Goal: Participate in discussion: Engage in conversation with other users on a specific topic

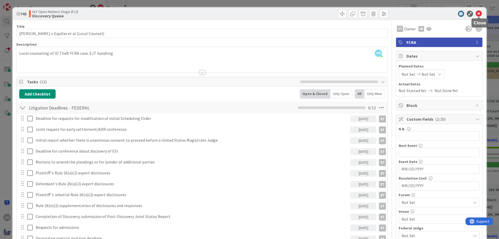
click at [480, 13] on icon at bounding box center [478, 14] width 6 height 6
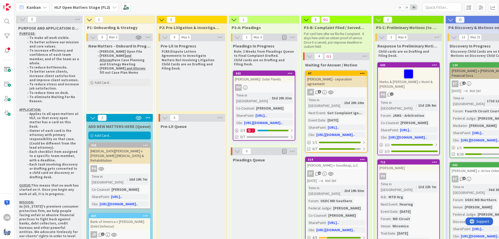
click at [45, 7] on icon at bounding box center [45, 7] width 4 height 4
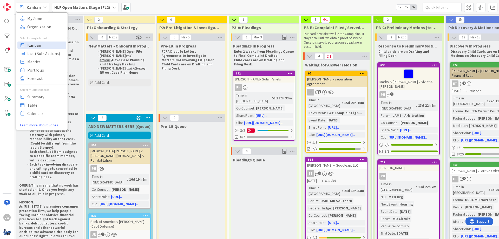
click at [37, 45] on span "Kanban" at bounding box center [45, 45] width 37 height 8
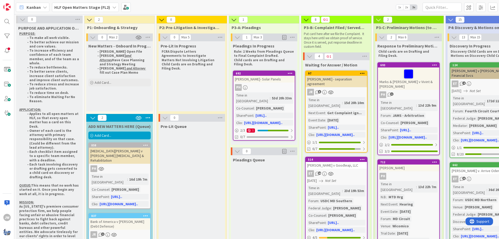
click at [70, 7] on b "HLF Open Matters Stage (FL2)" at bounding box center [82, 7] width 56 height 5
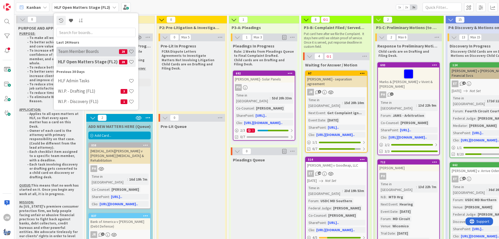
click at [76, 50] on h4 "Team Member Boards" at bounding box center [88, 51] width 61 height 5
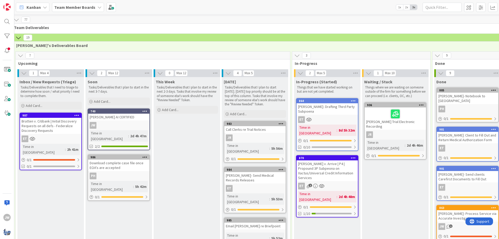
scroll to position [31, 30]
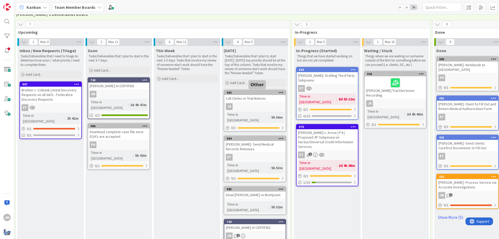
click at [255, 91] on div "983" at bounding box center [256, 93] width 59 height 4
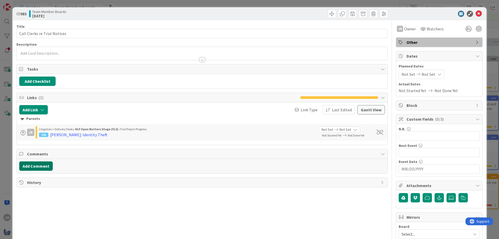
click at [36, 166] on button "Add Comment" at bounding box center [36, 166] width 34 height 9
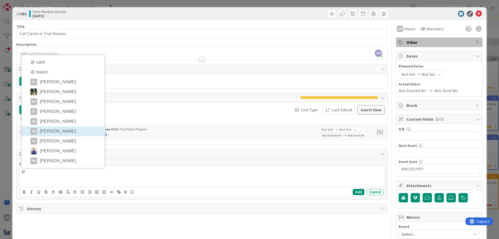
click at [53, 129] on div "Title 28 / 128 Call Clerks re Trial Notices Description [PERSON_NAME] [PERSON_N…" at bounding box center [201, 148] width 371 height 256
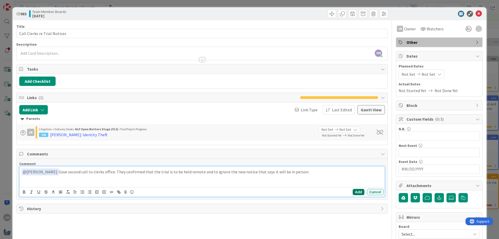
click at [353, 191] on button "Add" at bounding box center [359, 192] width 12 height 6
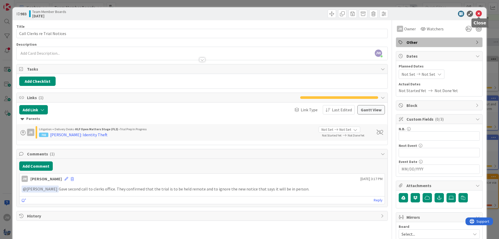
click at [479, 15] on icon at bounding box center [478, 14] width 6 height 6
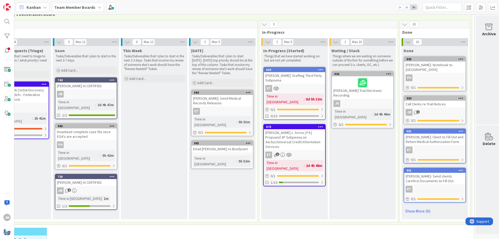
scroll to position [31, 67]
